Goal: Share content

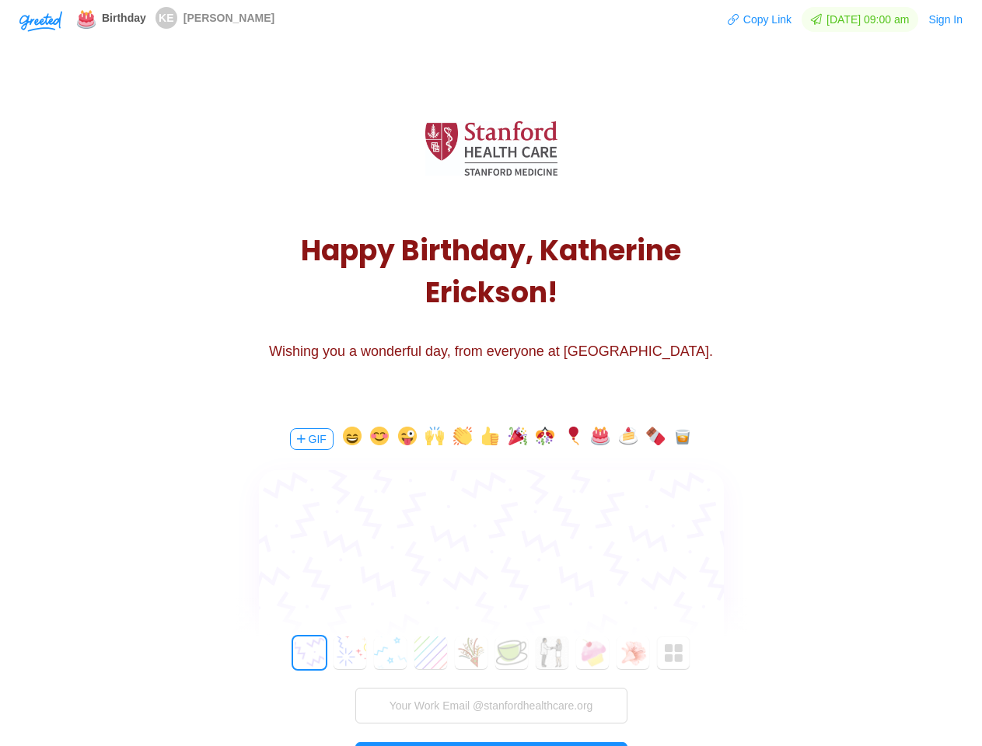
click at [491, 373] on div "H a p p y B i r t h d a y , K [PERSON_NAME] ! Wishing you a wonderful day, from…" at bounding box center [491, 233] width 982 height 350
click at [40, 20] on img "button" at bounding box center [40, 21] width 43 height 21
click at [752, 19] on button "Copy Link" at bounding box center [759, 19] width 65 height 25
click at [946, 19] on button "Sign In" at bounding box center [945, 19] width 36 height 25
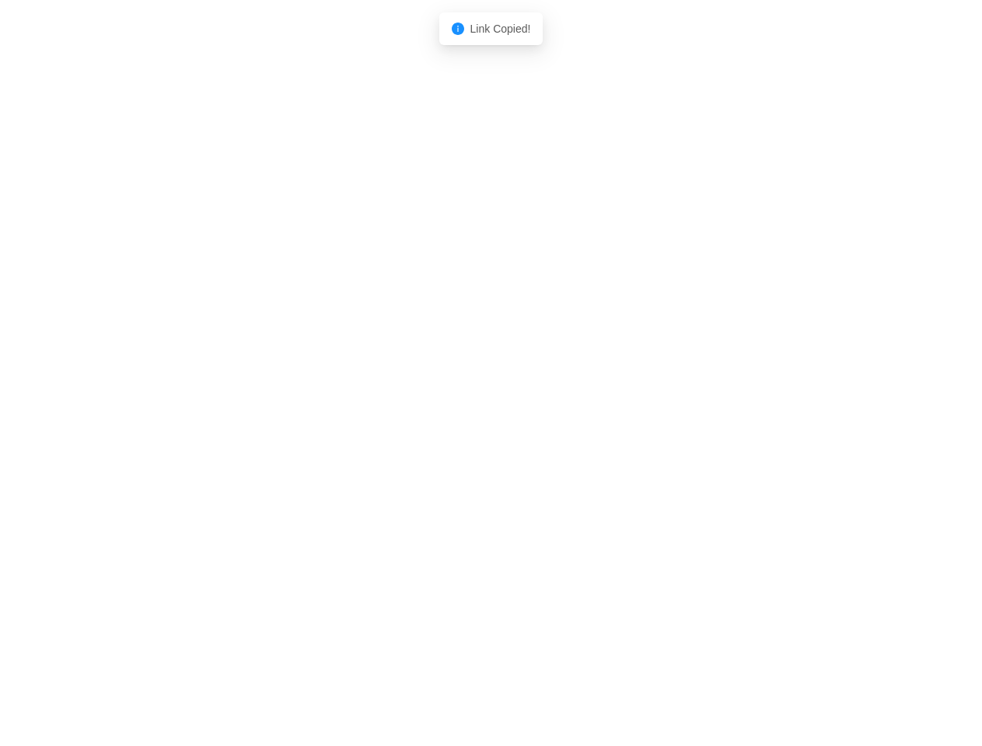
click at [310, 439] on body "Shadow: (click to exit) Link Copied!" at bounding box center [491, 373] width 982 height 746
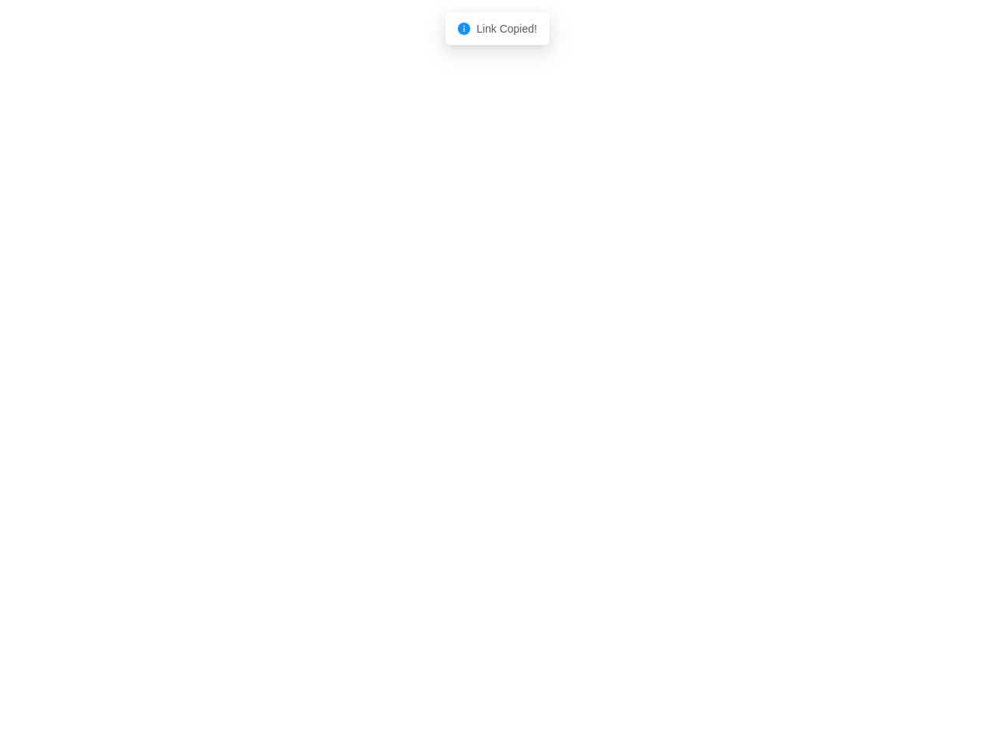
click at [349, 439] on body "Shadow: (click to exit) Link Copied!" at bounding box center [497, 373] width 995 height 746
click at [377, 439] on body "Shadow: (click to exit) Link Copied!" at bounding box center [497, 373] width 995 height 746
click at [405, 439] on body "Shadow: (click to exit) Link Copied!" at bounding box center [497, 373] width 995 height 746
click at [432, 439] on body "Shadow: (click to exit) Link Copied!" at bounding box center [497, 373] width 995 height 746
click at [460, 439] on body "Shadow: (click to exit) Link Copied!" at bounding box center [497, 373] width 995 height 746
